Goal: Transaction & Acquisition: Subscribe to service/newsletter

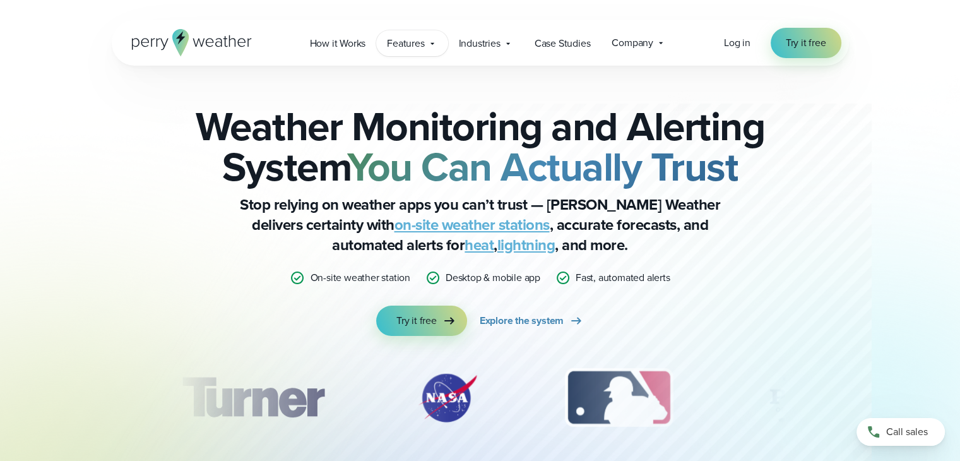
click at [409, 39] on span "Features" at bounding box center [405, 43] width 37 height 15
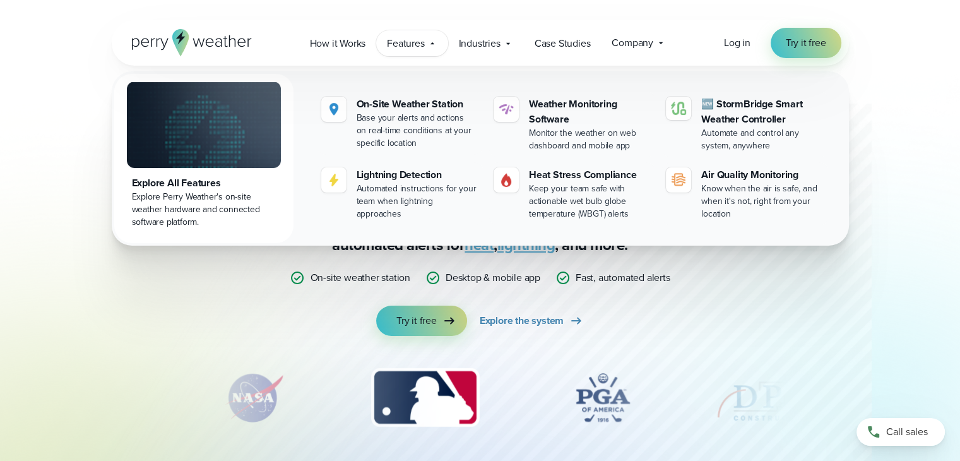
drag, startPoint x: 834, startPoint y: 223, endPoint x: 131, endPoint y: 179, distance: 704.1
click at [131, 179] on div "Explore All Features Explore Perry Weather's on-site weather hardware and conne…" at bounding box center [480, 158] width 737 height 174
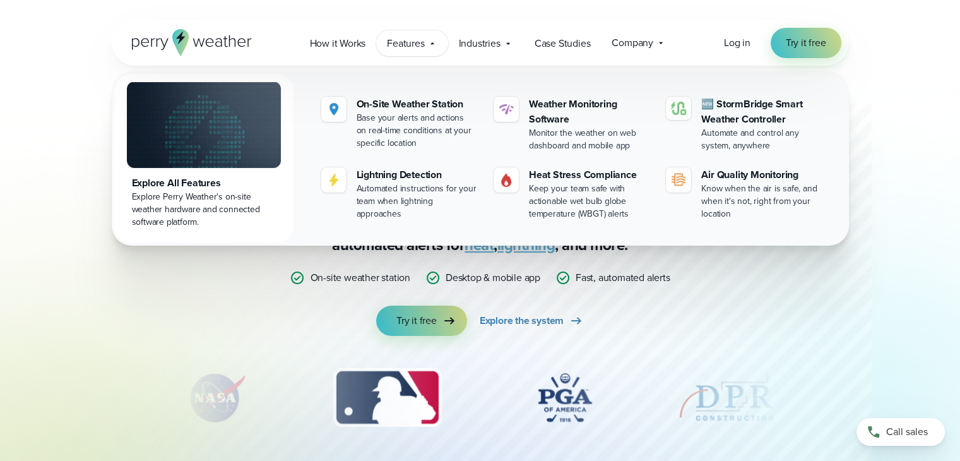
copy div "Explore All Features Explore Perry Weather's on-site weather hardware and conne…"
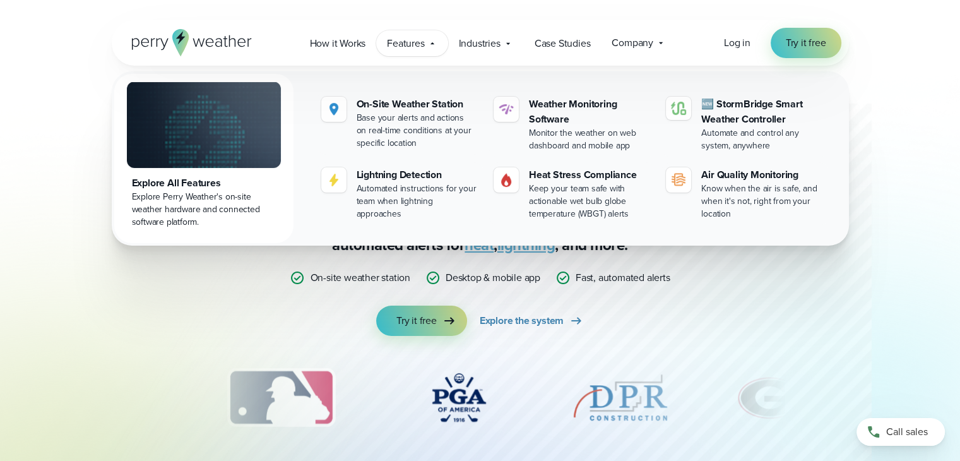
click at [39, 93] on div "Weather Monitoring and Alerting System You Can Actually Trust Stop relying on w…" at bounding box center [480, 279] width 909 height 426
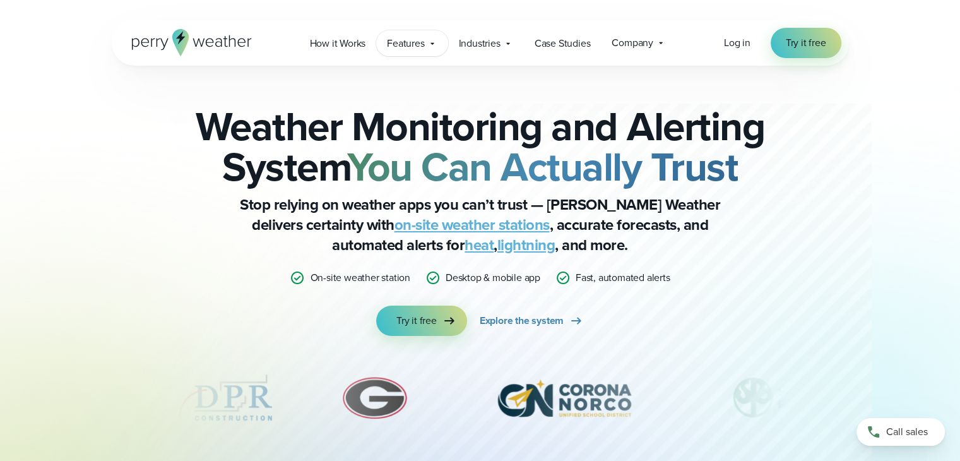
click at [386, 46] on div "Features Explore All Features Explore Perry Weather's on-site weather hardware …" at bounding box center [411, 43] width 71 height 26
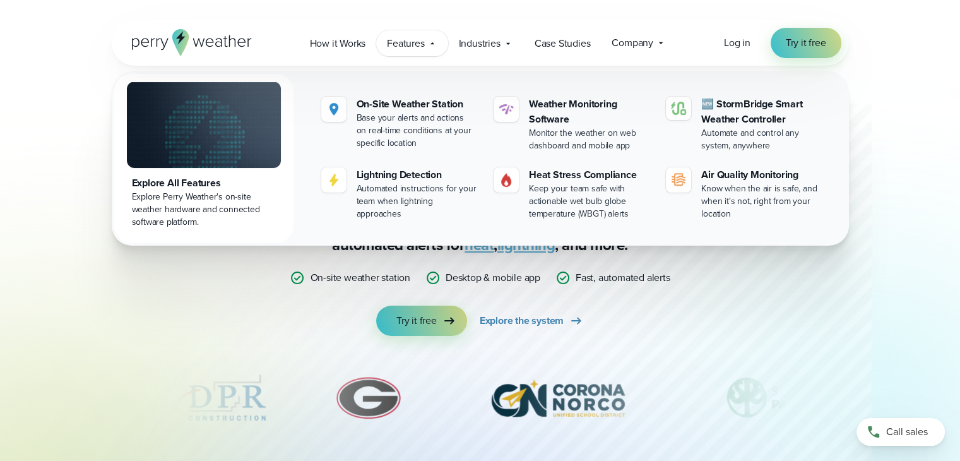
click at [386, 46] on div "Features Explore All Features Explore Perry Weather's on-site weather hardware …" at bounding box center [411, 43] width 71 height 26
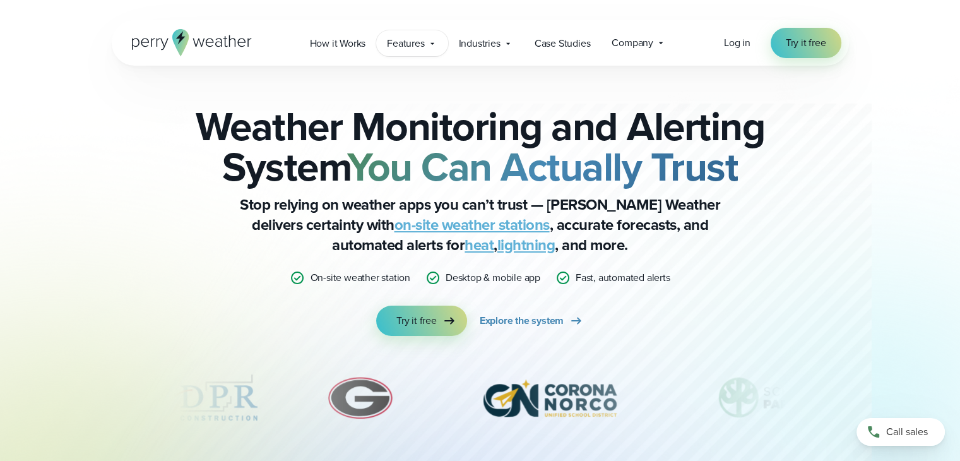
click at [386, 46] on div "Features Explore All Features Explore Perry Weather's on-site weather hardware …" at bounding box center [411, 43] width 71 height 26
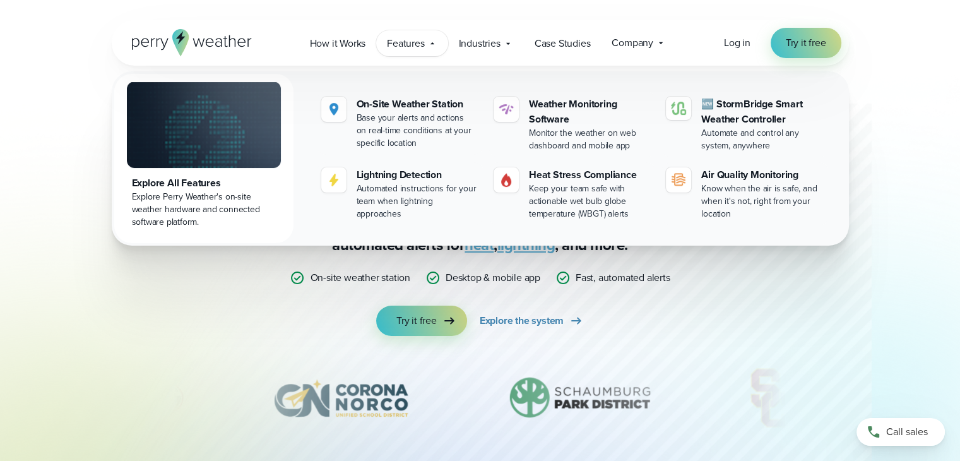
click at [97, 313] on div at bounding box center [480, 245] width 768 height 491
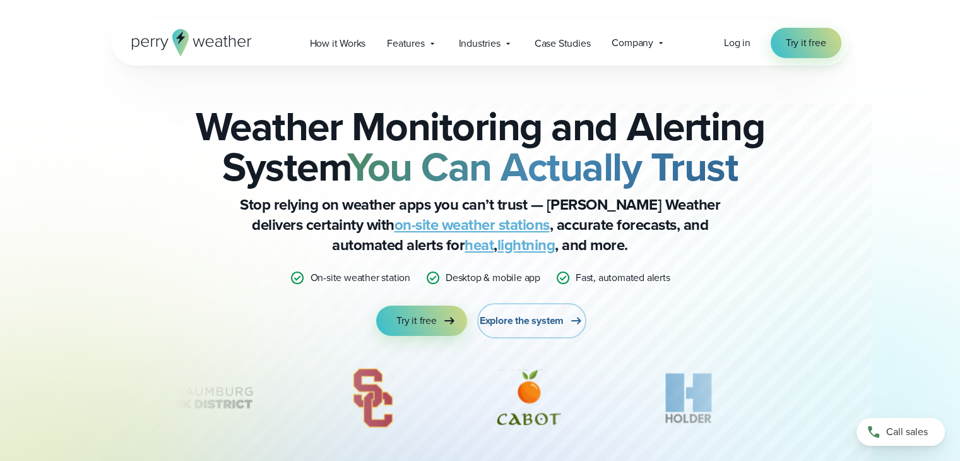
click at [492, 323] on span "Explore the system" at bounding box center [522, 320] width 84 height 15
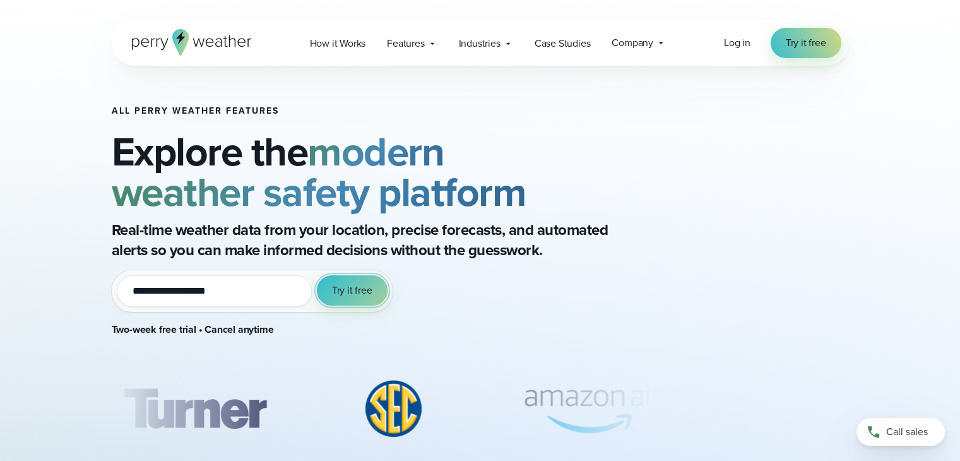
click at [341, 301] on button "Try it free" at bounding box center [352, 290] width 71 height 30
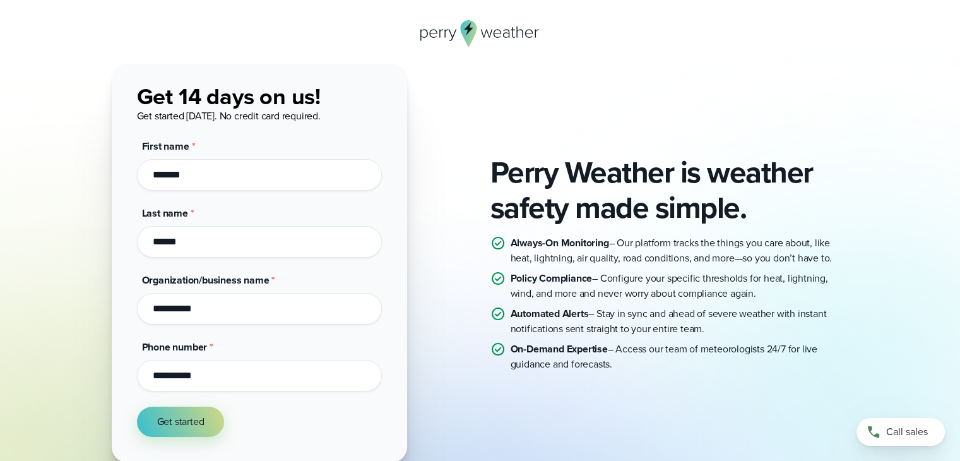
scroll to position [32, 0]
drag, startPoint x: 488, startPoint y: 166, endPoint x: 681, endPoint y: 364, distance: 276.8
click at [681, 364] on div "Perry Weather is weather safety made simple. Always-On Monitoring – Our platfor…" at bounding box center [480, 263] width 737 height 398
copy div "Perry Weather is weather safety made simple. Always-On Monitoring – Our platfor…"
click at [681, 364] on p "On-Demand Expertise – Access our team of meteorologists 24/7 for live guidance …" at bounding box center [680, 357] width 338 height 30
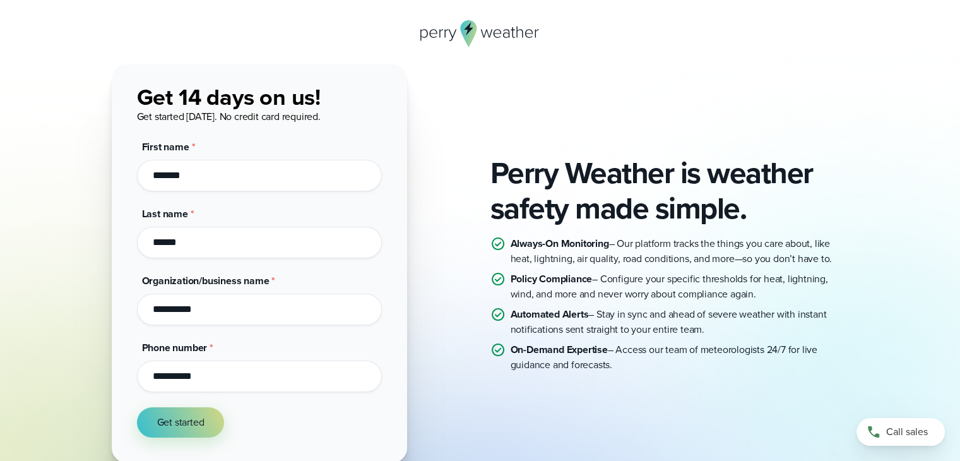
scroll to position [0, 0]
